Goal: Information Seeking & Learning: Learn about a topic

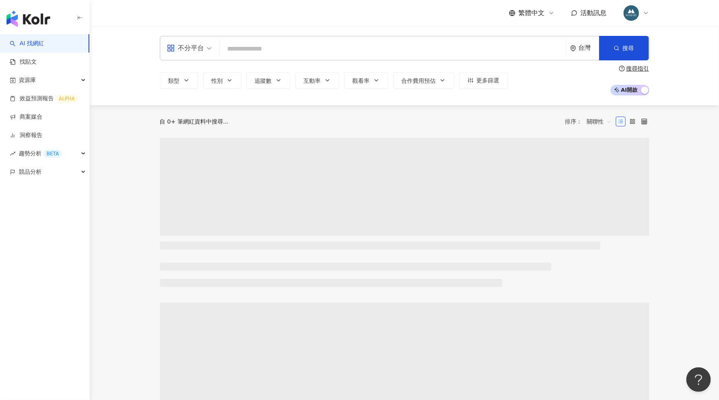
click at [397, 46] on input "search" at bounding box center [393, 48] width 340 height 15
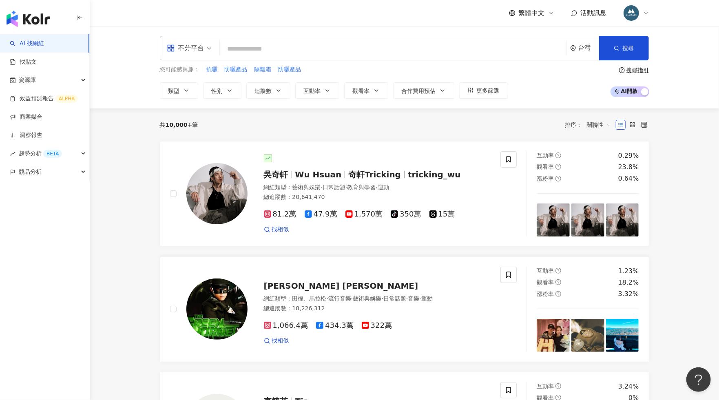
type input "*"
type input "*****"
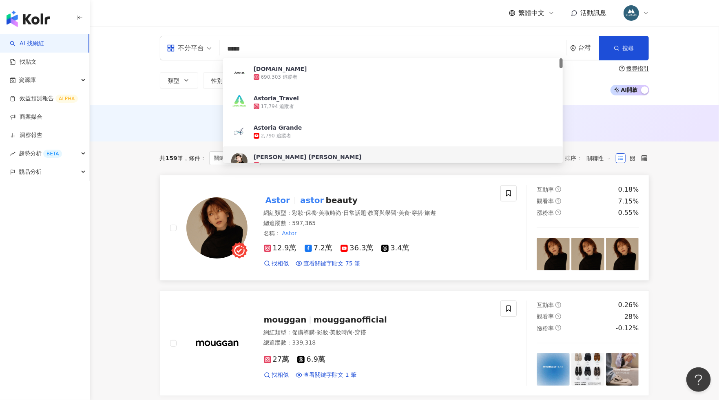
click at [316, 201] on mark "astor" at bounding box center [311, 200] width 27 height 13
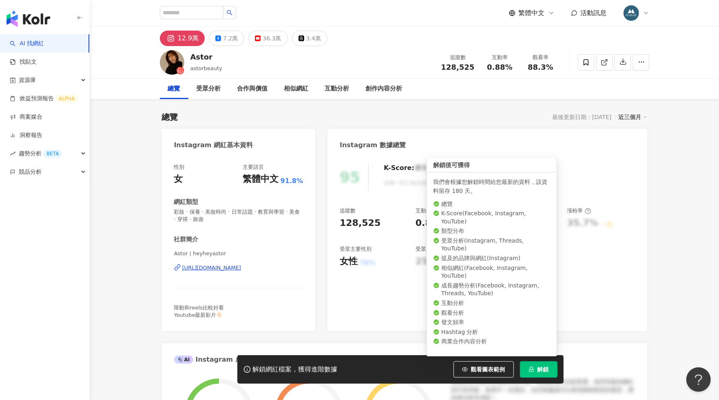
click at [540, 372] on span "解鎖" at bounding box center [542, 369] width 11 height 7
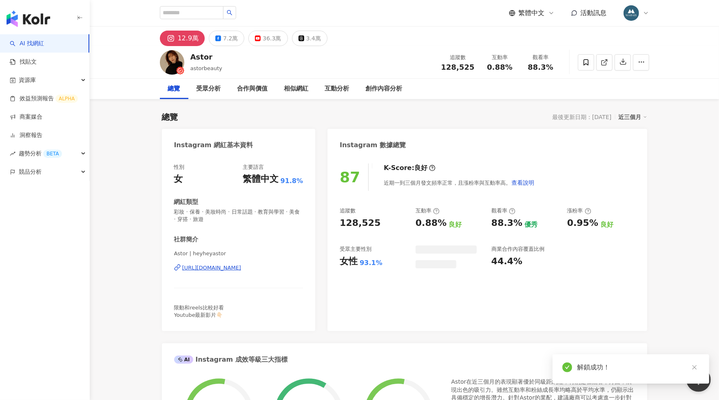
click at [695, 368] on icon "close" at bounding box center [694, 367] width 6 height 6
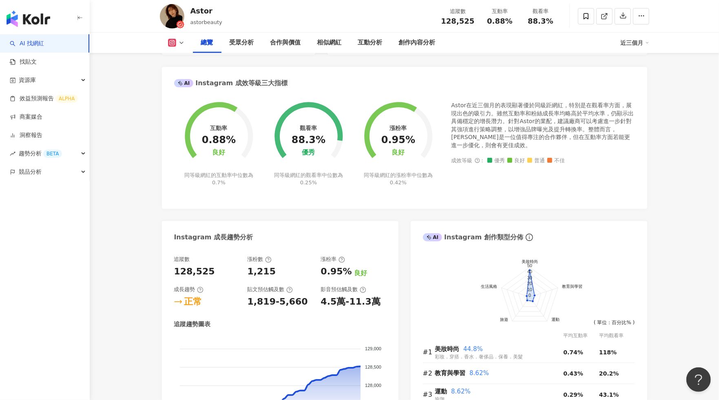
scroll to position [271, 0]
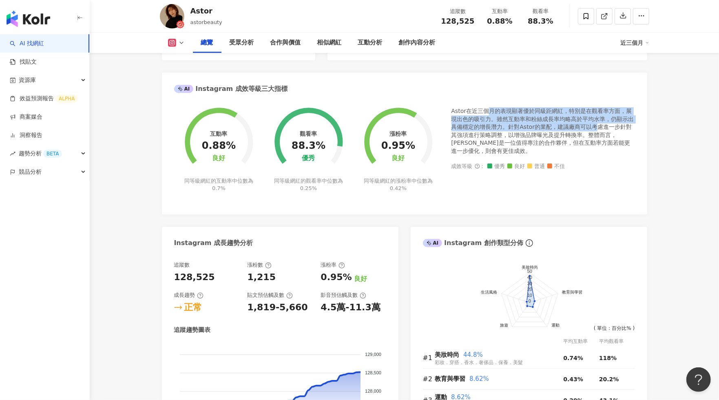
drag, startPoint x: 485, startPoint y: 110, endPoint x: 597, endPoint y: 130, distance: 113.5
click at [597, 130] on div "Astor在近三個月的表現顯著優於同級距網紅，特別是在觀看率方面，展現出色的吸引力。雖然互動率和粉絲成長率均略高於平均水準，仍顯示出具備穩定的增長潛力。針對A…" at bounding box center [542, 131] width 183 height 48
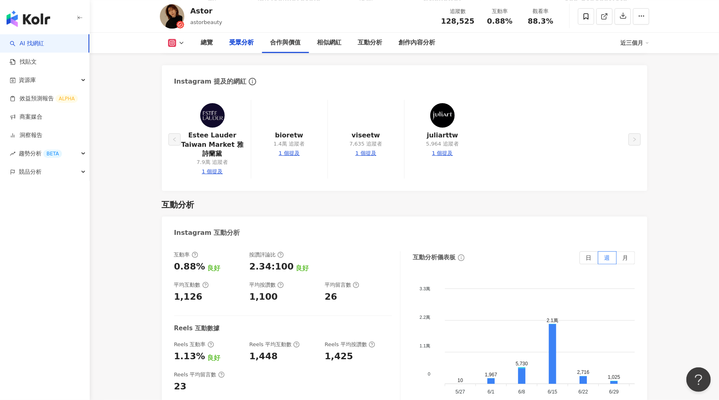
scroll to position [58, 0]
